Goal: Task Accomplishment & Management: Use online tool/utility

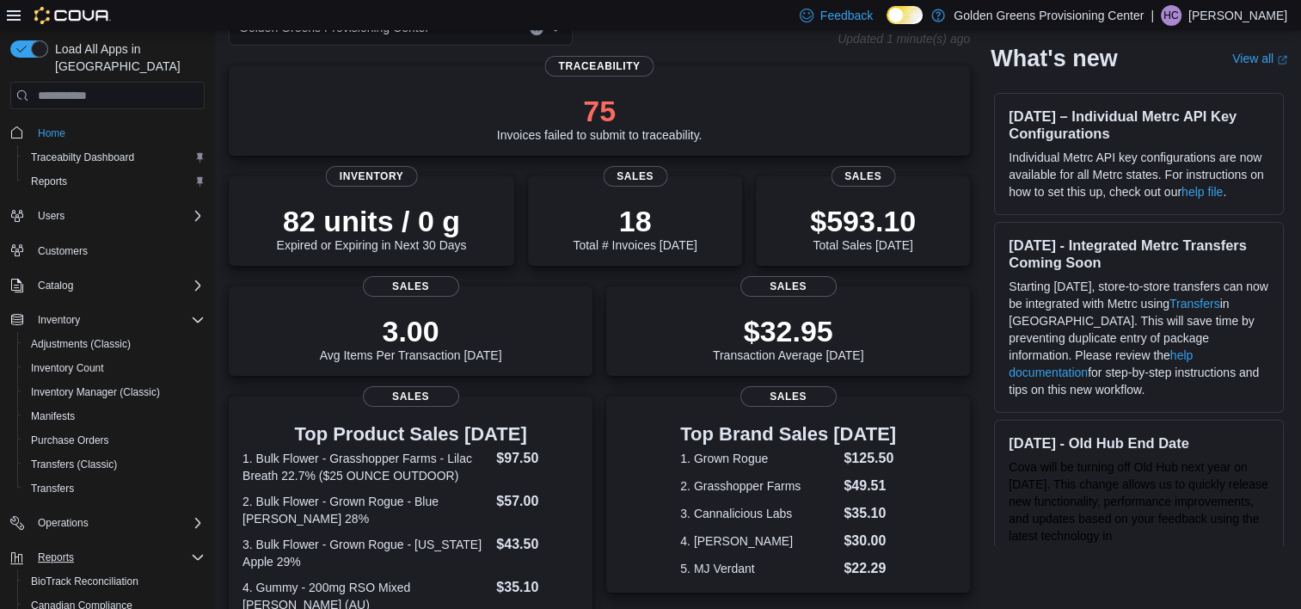
scroll to position [103, 0]
click at [195, 555] on icon "Complex example" at bounding box center [198, 557] width 10 height 5
click at [195, 550] on icon "Complex example" at bounding box center [198, 557] width 14 height 14
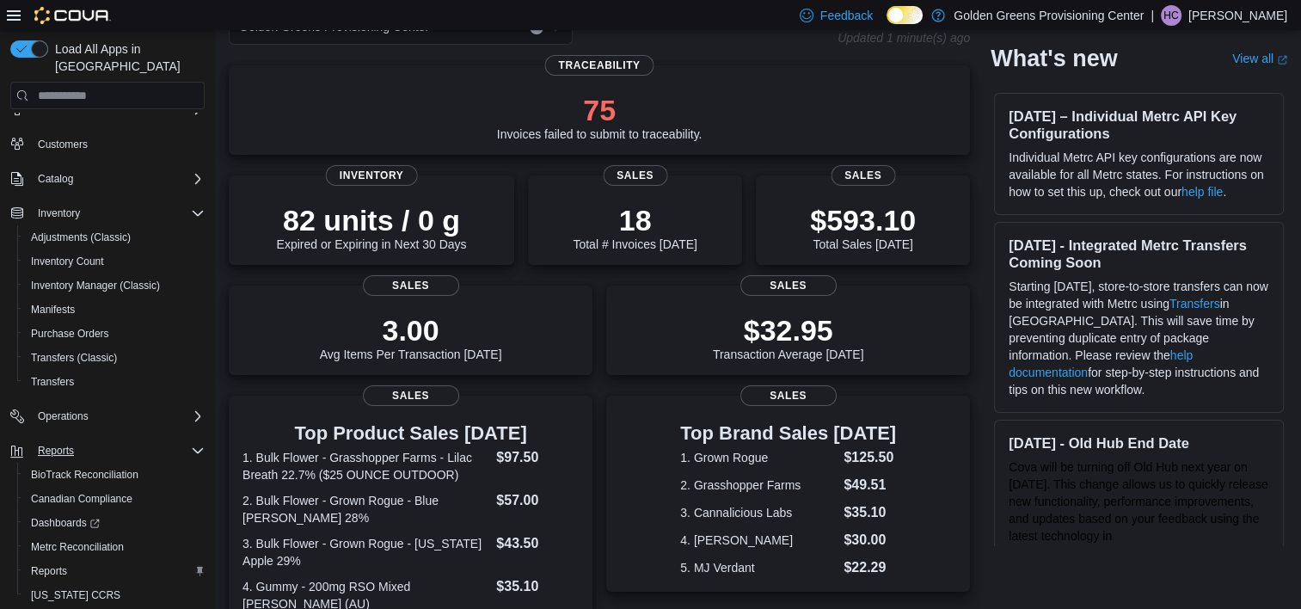
scroll to position [138, 0]
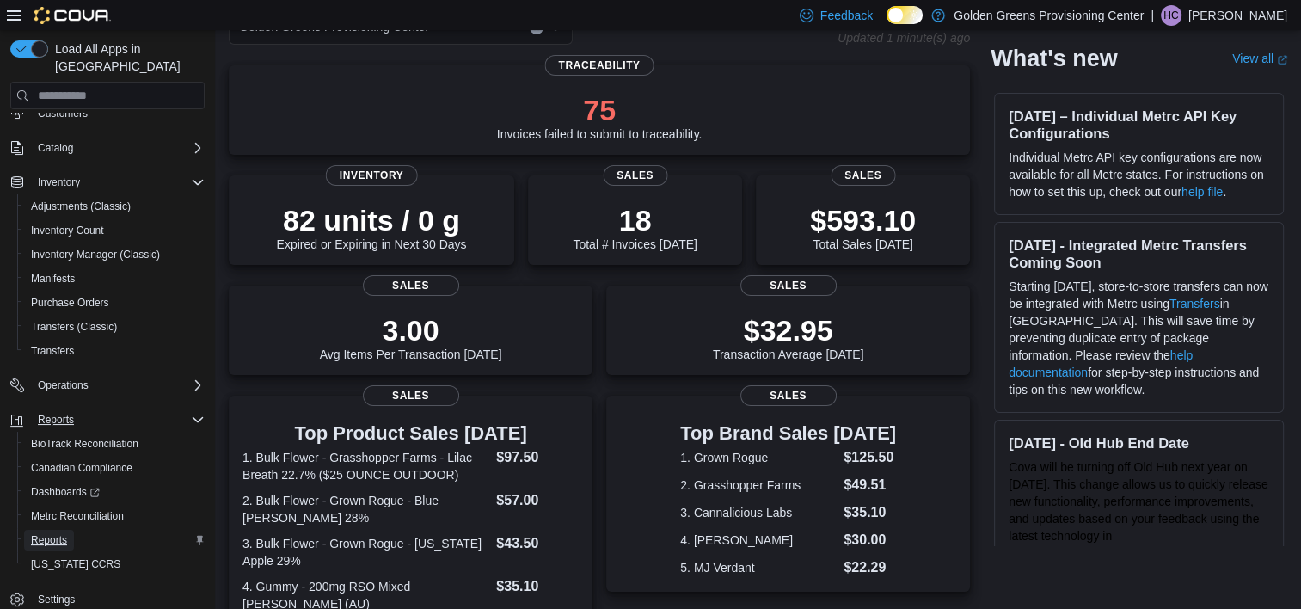
click at [60, 533] on span "Reports" at bounding box center [49, 540] width 36 height 14
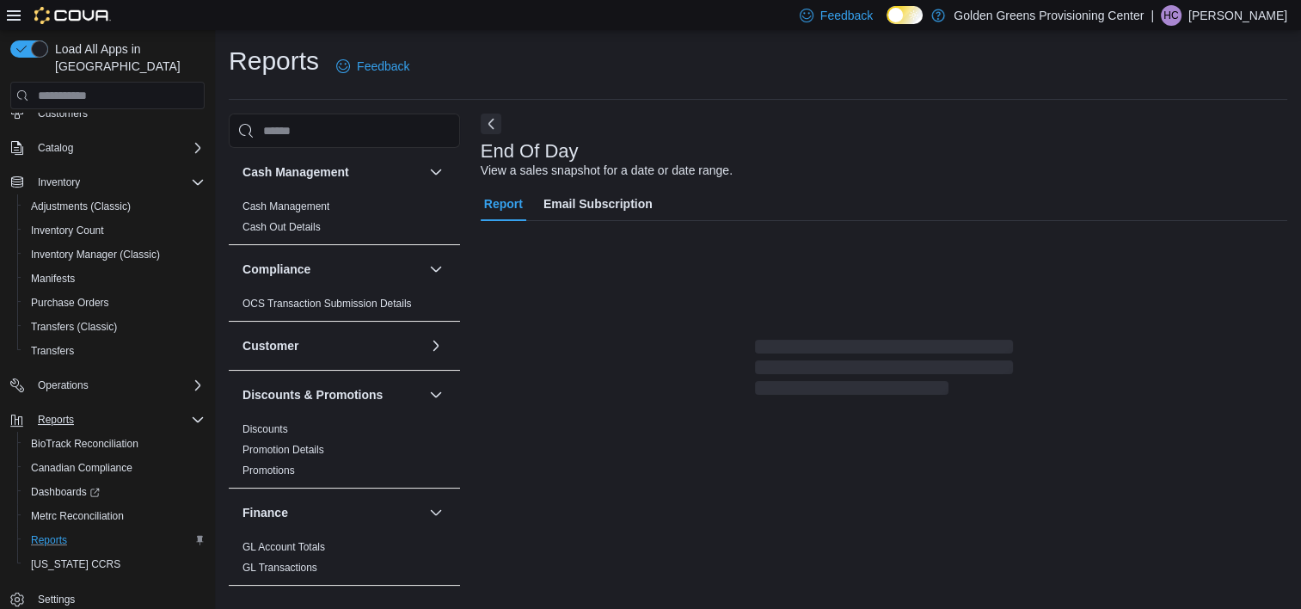
scroll to position [9, 0]
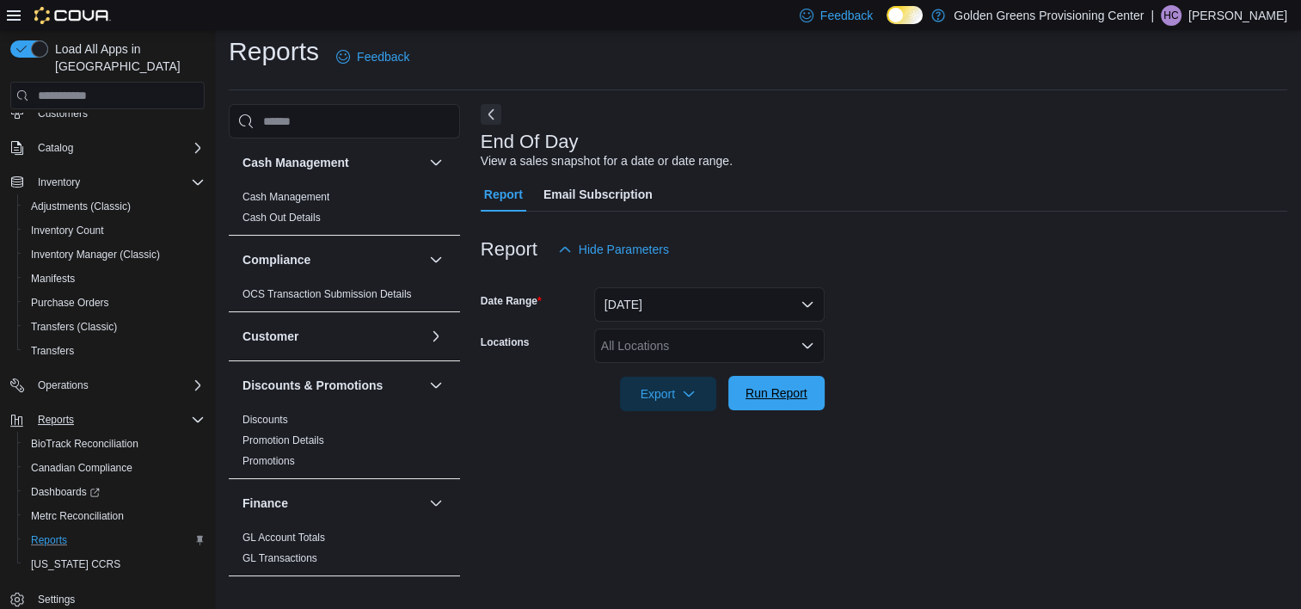
click at [791, 384] on span "Run Report" at bounding box center [777, 393] width 76 height 34
